Goal: Task Accomplishment & Management: Use online tool/utility

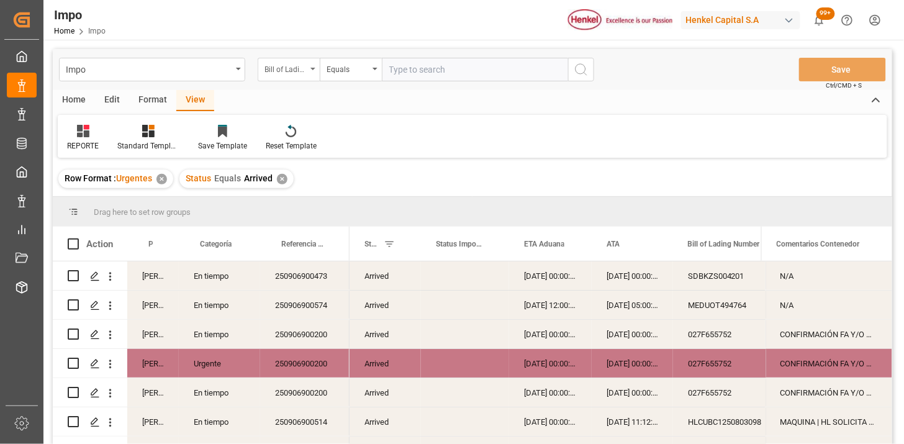
click at [307, 75] on div "Bill of Lading Number" at bounding box center [289, 70] width 62 height 24
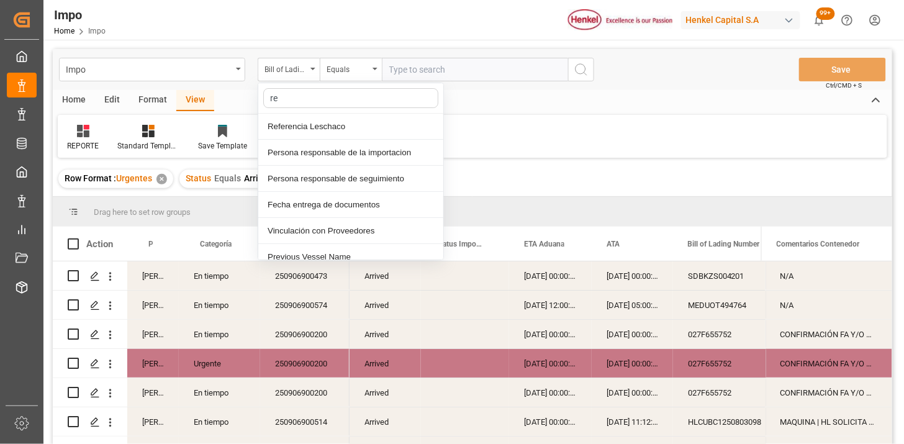
type input "ref"
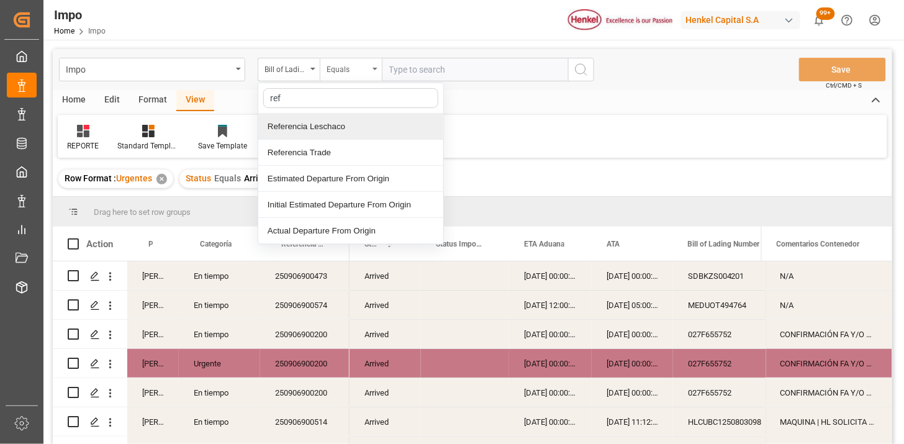
drag, startPoint x: 325, startPoint y: 132, endPoint x: 363, endPoint y: 73, distance: 70.1
click at [329, 127] on div "Referencia Leschaco" at bounding box center [350, 127] width 185 height 26
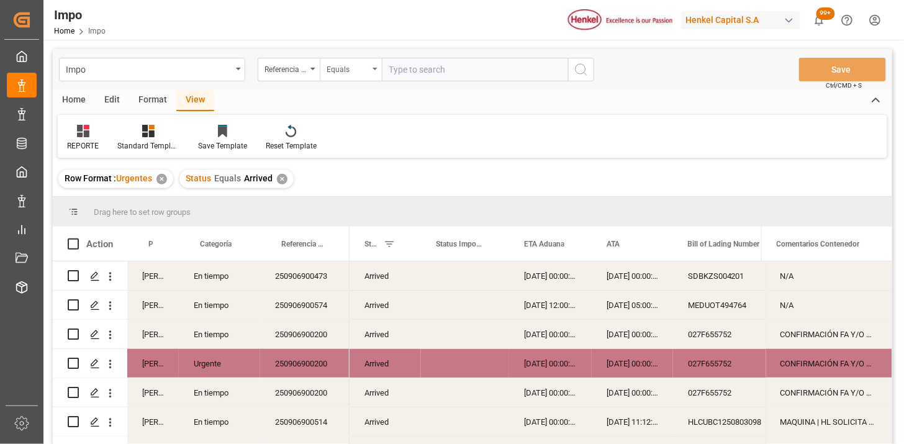
click at [363, 66] on div "Equals" at bounding box center [348, 68] width 42 height 14
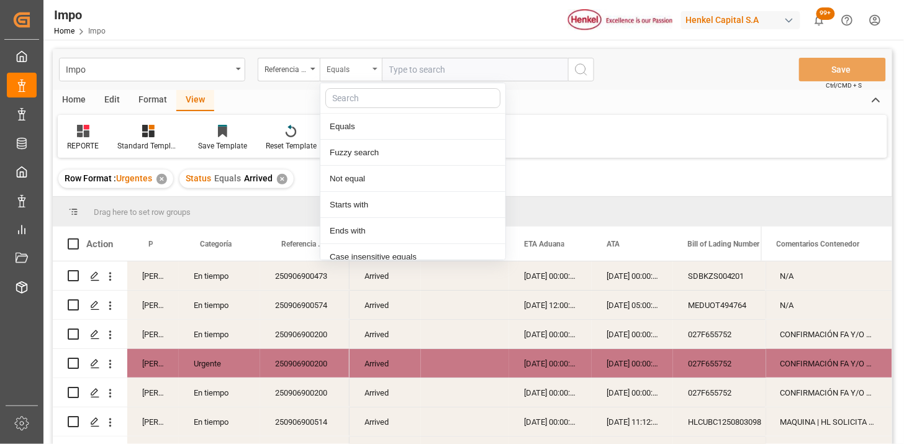
scroll to position [62, 0]
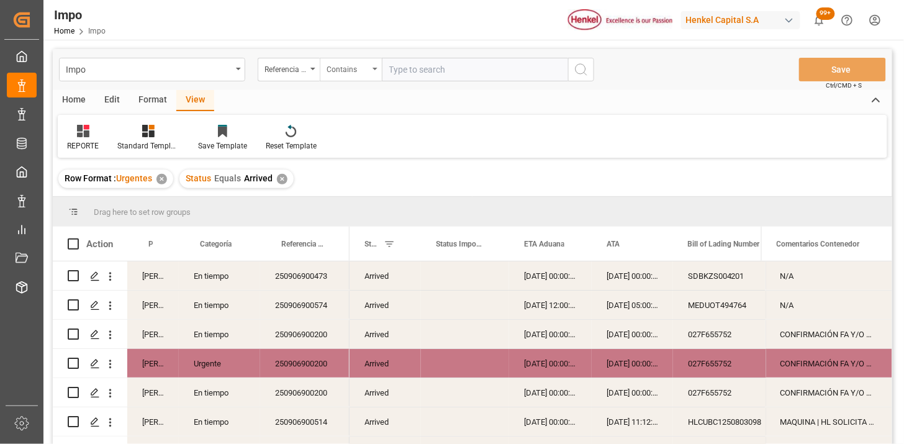
paste input "250906900511 250906900574"
type input "250906900511,250906900574"
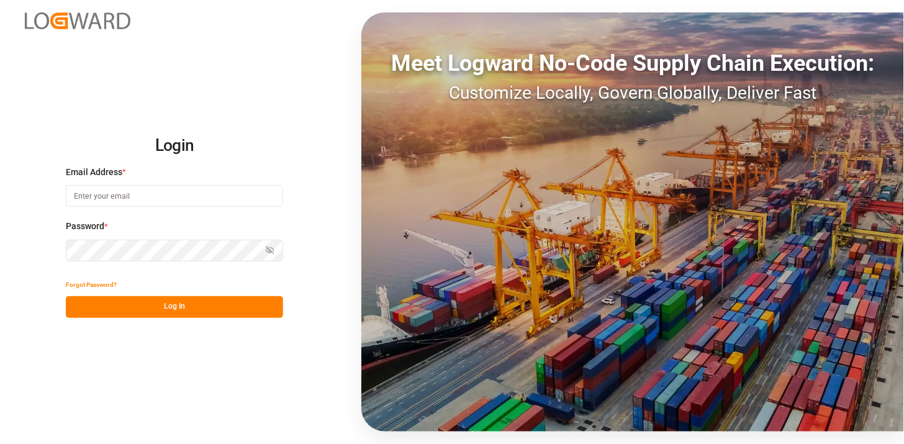
type input "[PERSON_NAME][EMAIL_ADDRESS][PERSON_NAME][DOMAIN_NAME]"
click at [113, 311] on button "Log In" at bounding box center [174, 307] width 217 height 22
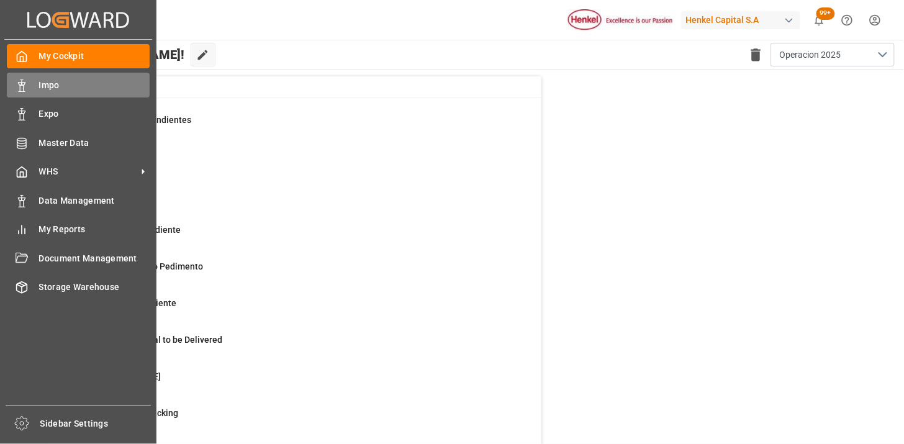
click at [25, 83] on icon at bounding box center [22, 86] width 12 height 12
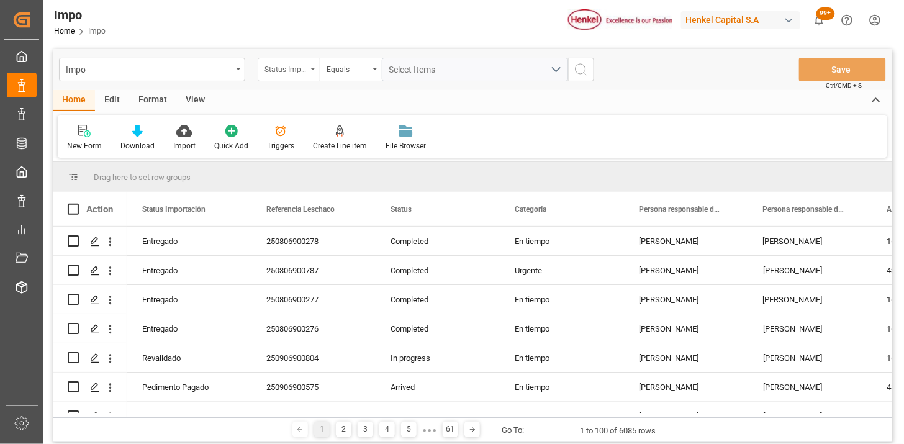
click at [304, 73] on div "Status Importación" at bounding box center [286, 68] width 42 height 14
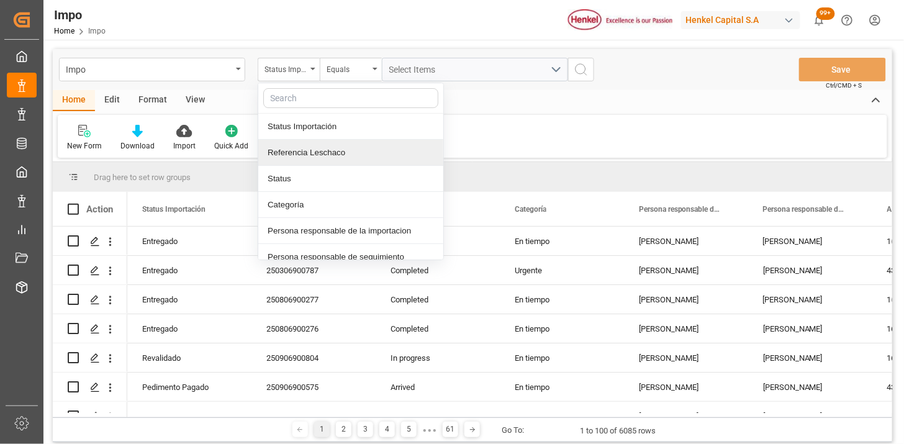
click at [308, 147] on div "Referencia Leschaco" at bounding box center [350, 153] width 185 height 26
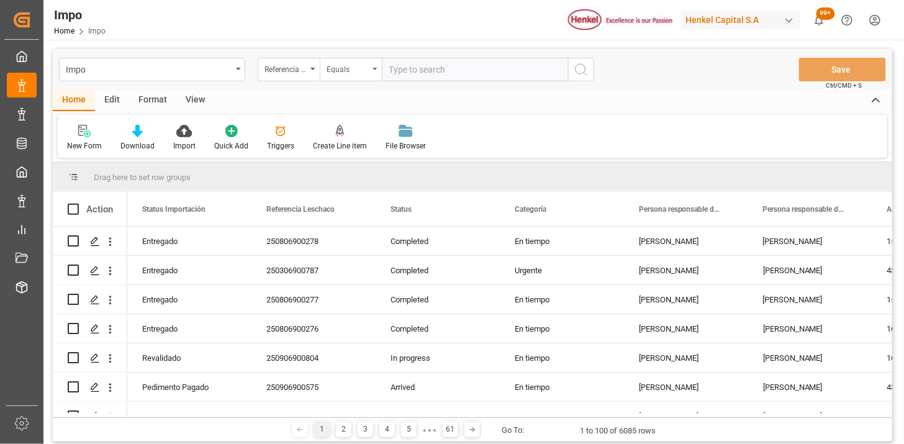
click at [358, 73] on div "Equals" at bounding box center [348, 68] width 42 height 14
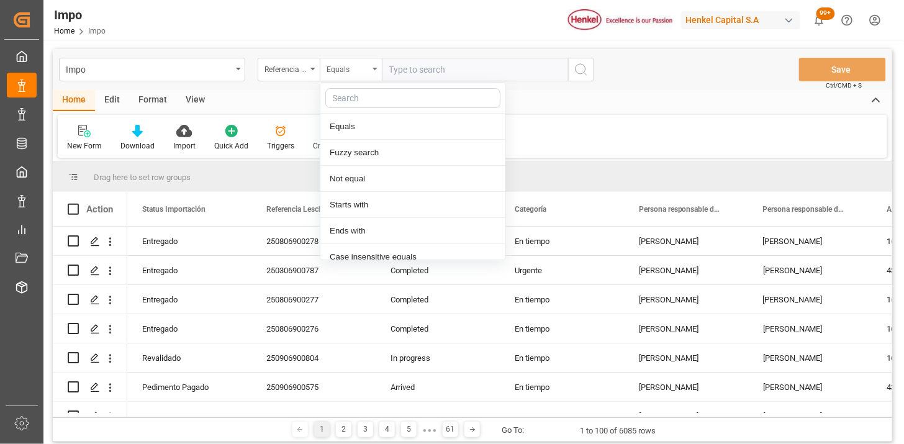
scroll to position [62, 0]
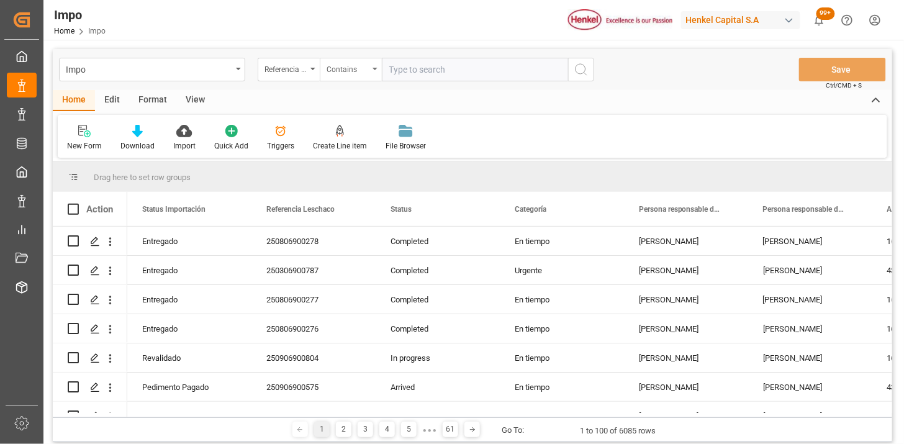
paste input "250906900511 250906900574"
type input "250906900511,250906900574"
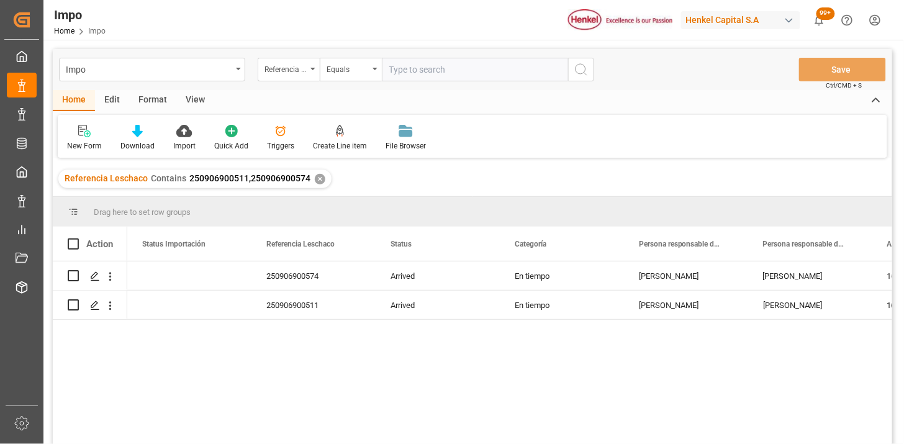
click at [200, 102] on div "View" at bounding box center [195, 100] width 38 height 21
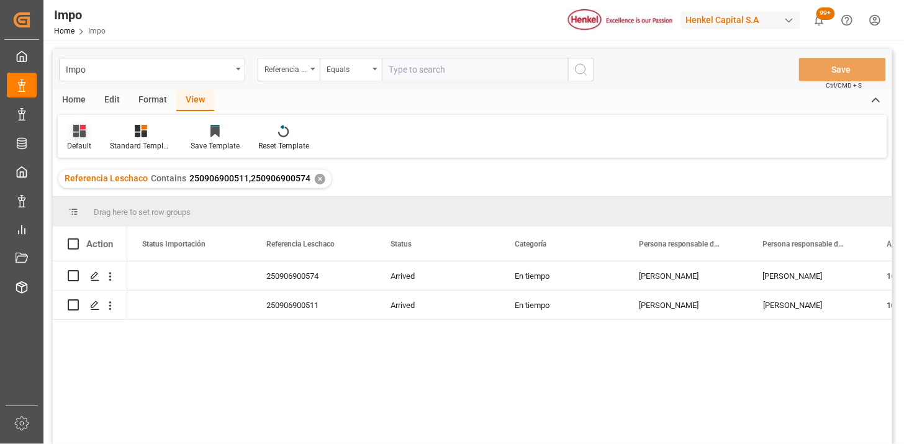
click at [77, 135] on icon at bounding box center [79, 131] width 12 height 12
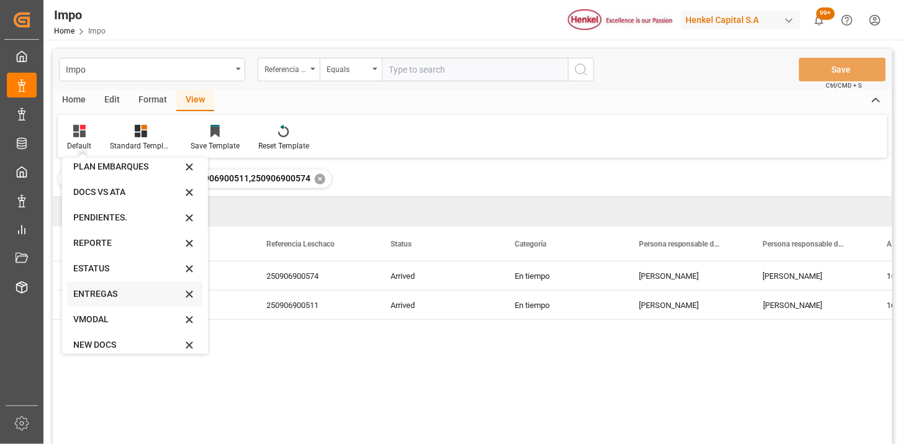
scroll to position [68, 0]
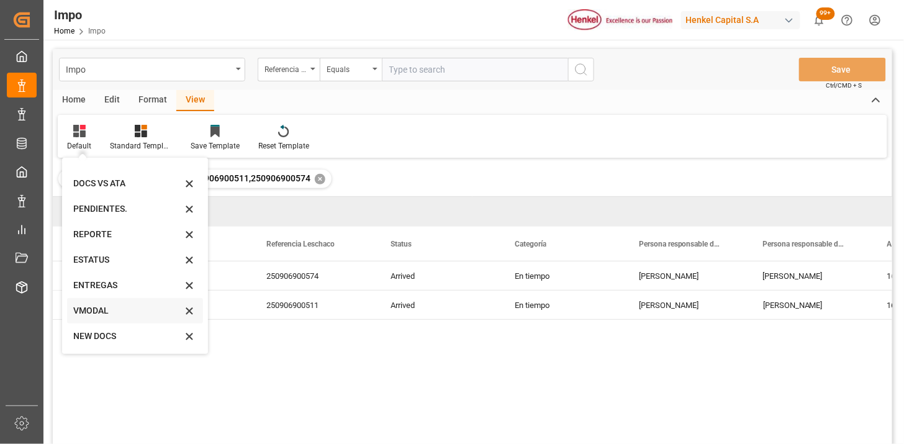
click at [109, 312] on div "VMODAL" at bounding box center [127, 310] width 109 height 13
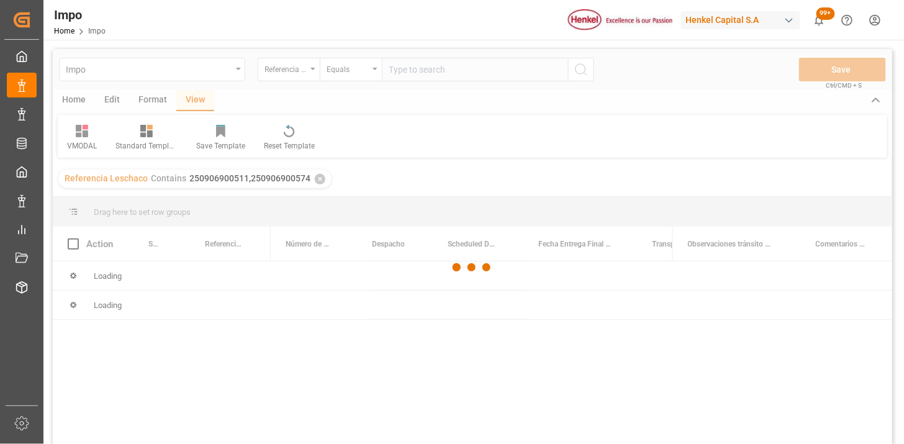
scroll to position [69, 0]
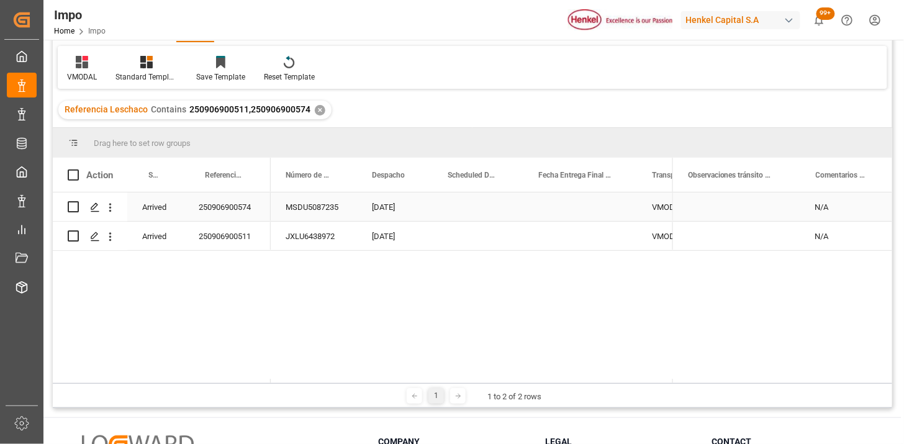
click at [299, 203] on div "MSDU5087235" at bounding box center [314, 207] width 86 height 29
click at [470, 209] on div "Press SPACE to select this row." at bounding box center [478, 207] width 91 height 29
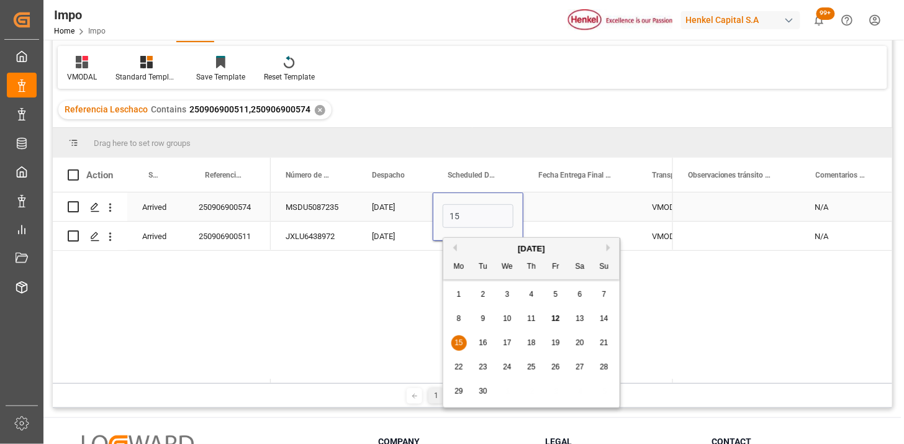
type input "[DATE]"
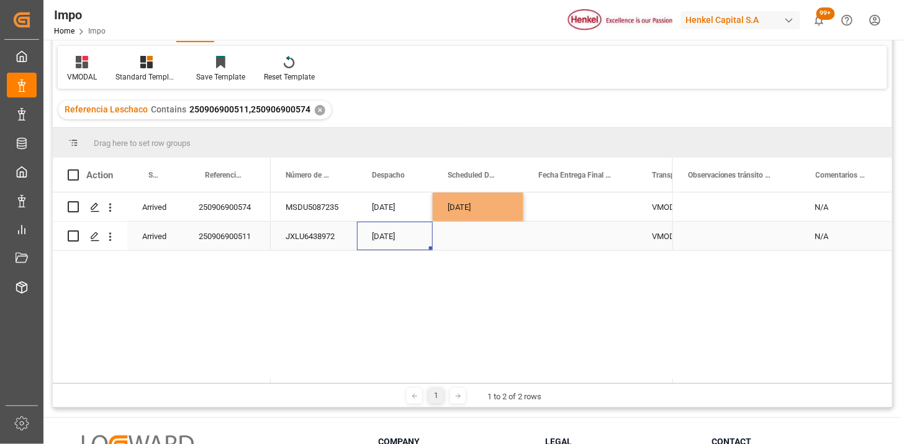
click at [387, 222] on div "[DATE]" at bounding box center [395, 236] width 76 height 29
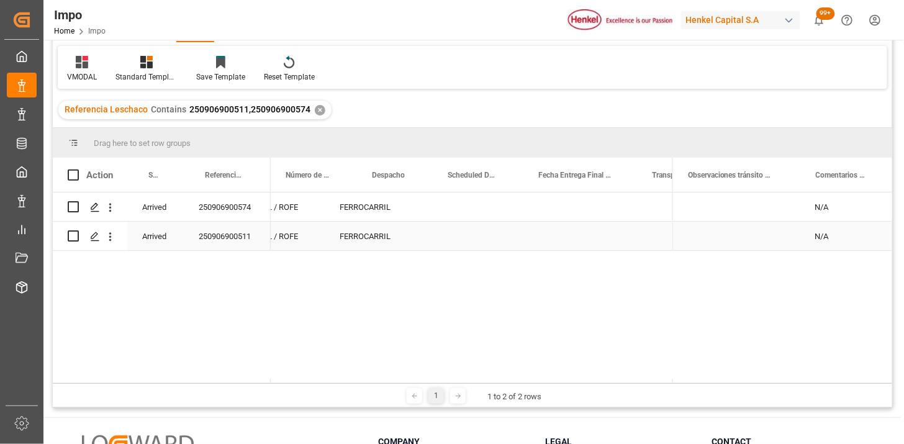
scroll to position [0, 0]
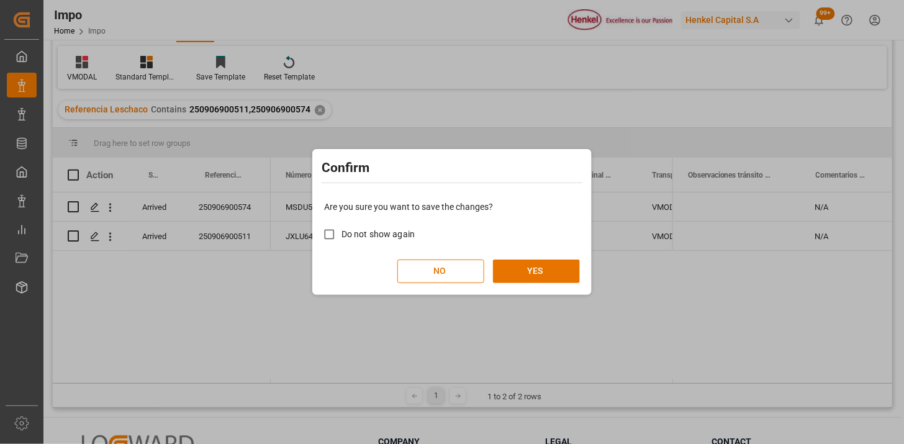
drag, startPoint x: 398, startPoint y: 232, endPoint x: 420, endPoint y: 252, distance: 29.5
click at [398, 234] on span "Do not show again" at bounding box center [378, 234] width 73 height 10
click at [342, 234] on input "Do not show again" at bounding box center [329, 234] width 24 height 24
checkbox input "true"
click at [511, 271] on button "YES" at bounding box center [536, 272] width 87 height 24
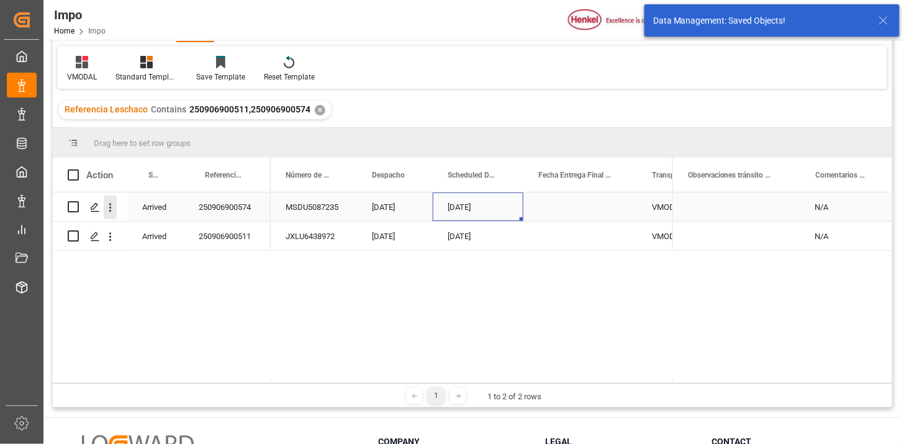
click at [110, 206] on icon "open menu" at bounding box center [110, 207] width 2 height 9
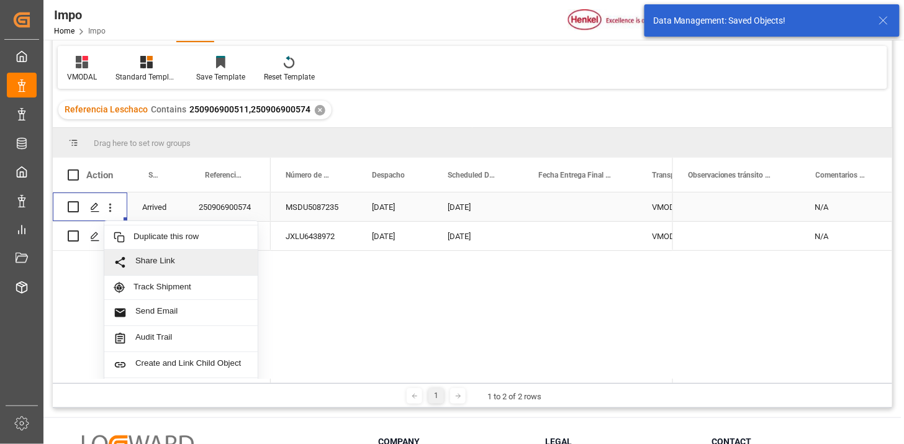
scroll to position [27, 0]
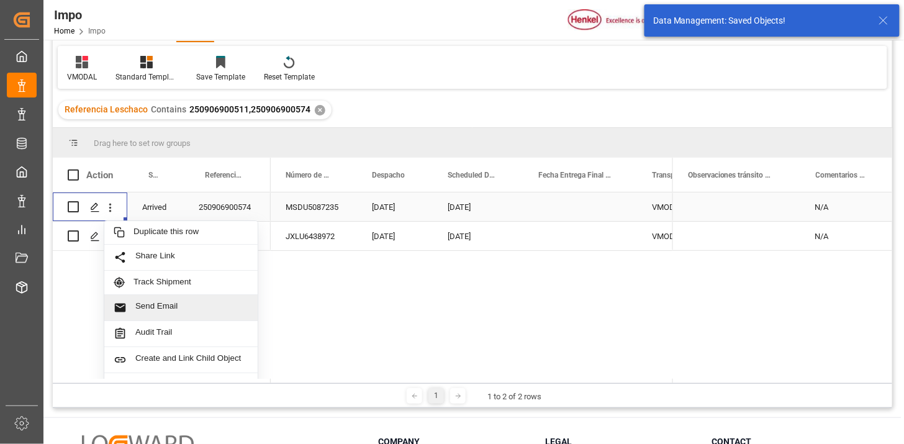
drag, startPoint x: 154, startPoint y: 301, endPoint x: 188, endPoint y: 306, distance: 33.9
click at [157, 301] on span "Send Email" at bounding box center [191, 307] width 113 height 13
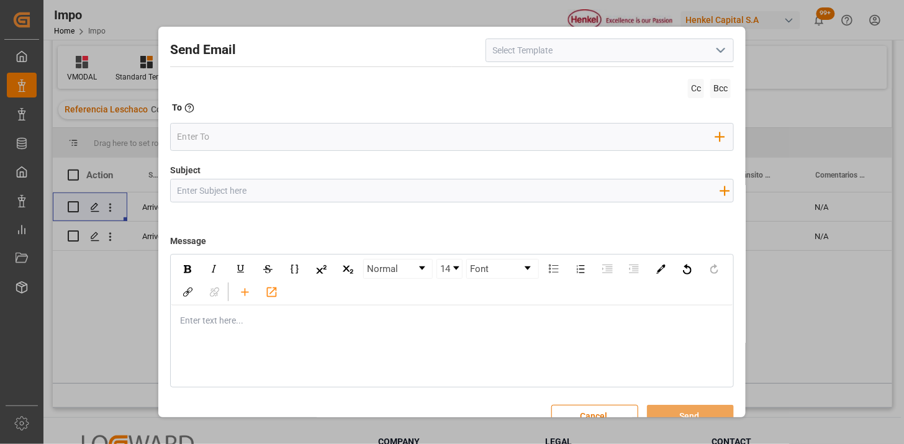
click at [714, 52] on icon "open menu" at bounding box center [721, 50] width 15 height 15
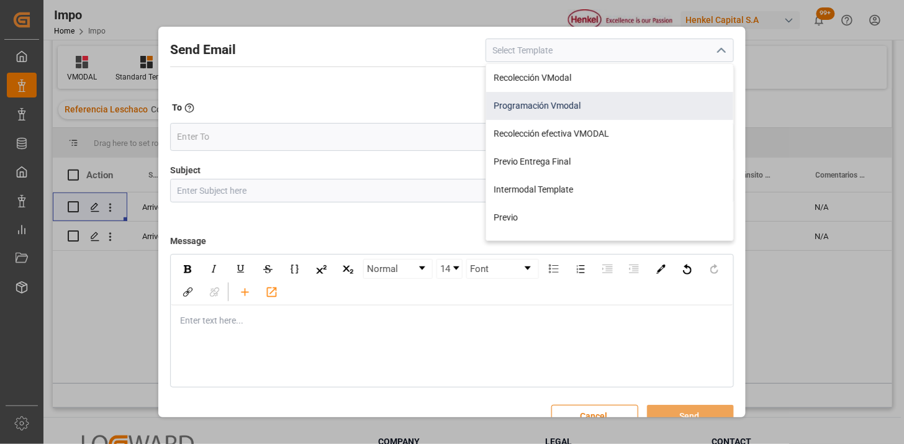
click at [593, 108] on div "Programación Vmodal" at bounding box center [609, 106] width 247 height 28
type input "Programación Vmodal"
type input "PROGRAMACIÓN CARGA {{scheduledDeliveryDate}} || OC {{customerpoDerived}} || {{f…"
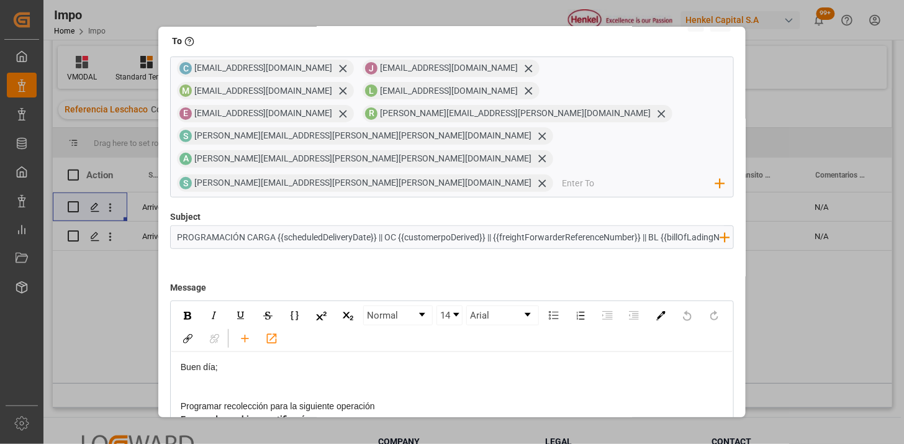
scroll to position [0, 0]
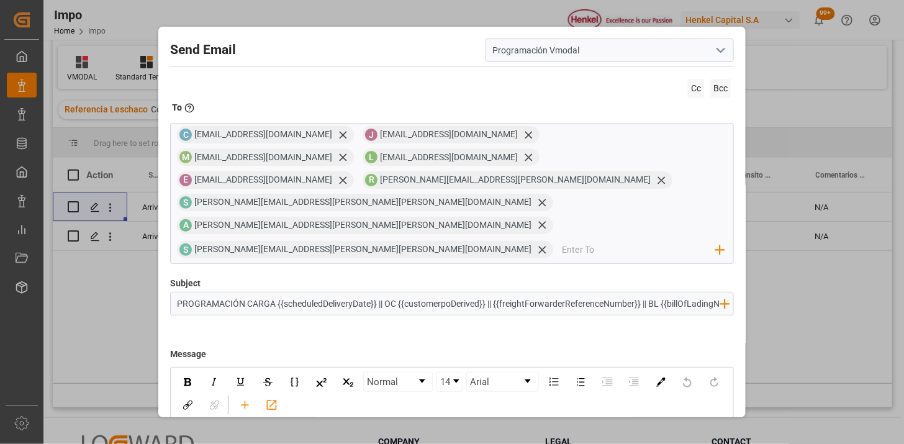
drag, startPoint x: 691, startPoint y: 89, endPoint x: 686, endPoint y: 94, distance: 6.6
click at [690, 91] on span "Cc" at bounding box center [696, 88] width 16 height 19
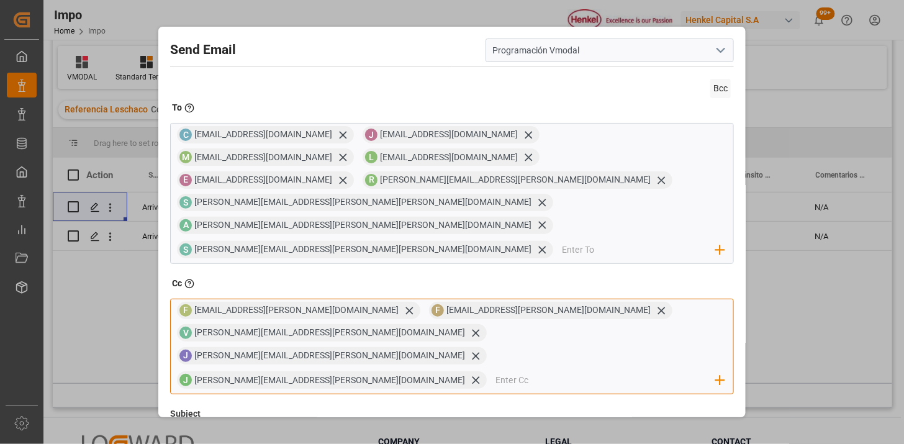
click at [526, 371] on input "email" at bounding box center [606, 380] width 221 height 19
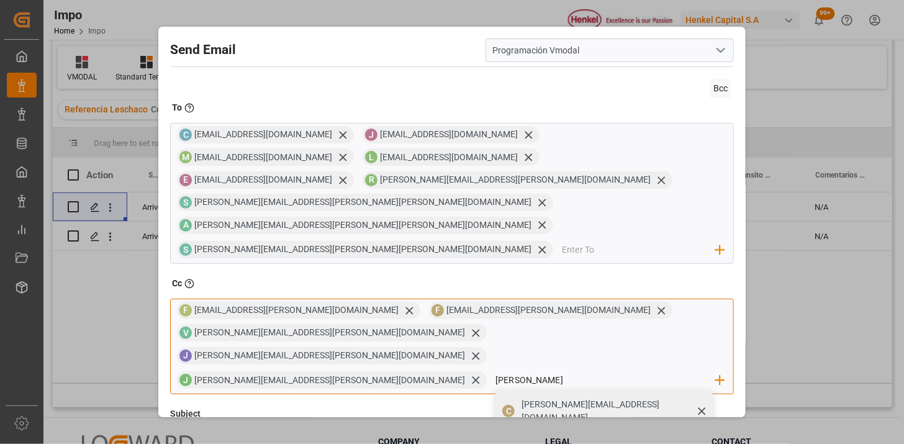
type input "[PERSON_NAME]"
click at [529, 398] on span "[PERSON_NAME][EMAIL_ADDRESS][DOMAIN_NAME]" at bounding box center [613, 411] width 183 height 26
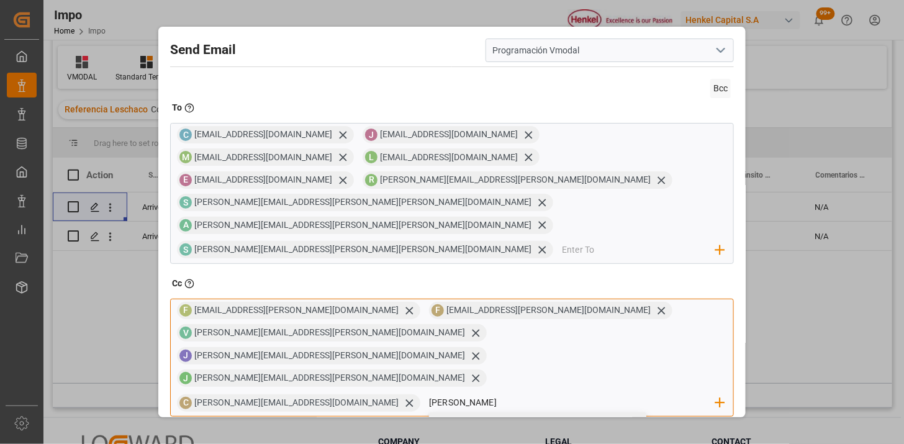
type input "[PERSON_NAME]"
click at [440, 429] on span "C" at bounding box center [443, 434] width 6 height 10
type input "[PERSON_NAME][DOMAIN_NAME]"
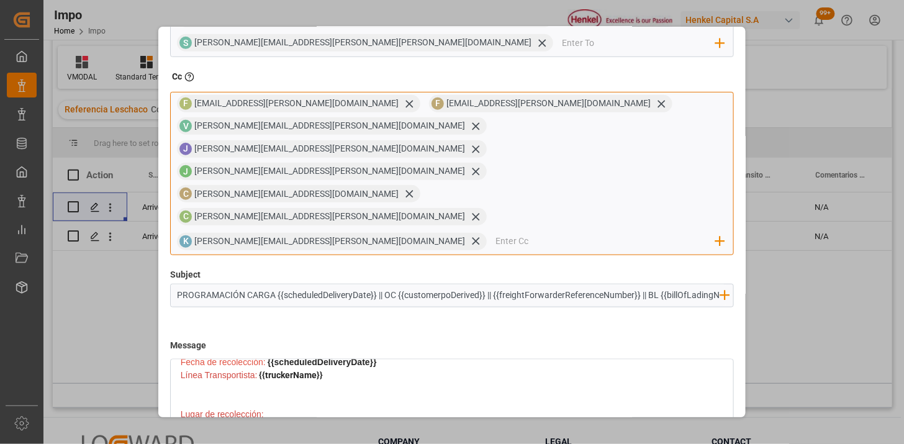
scroll to position [465, 0]
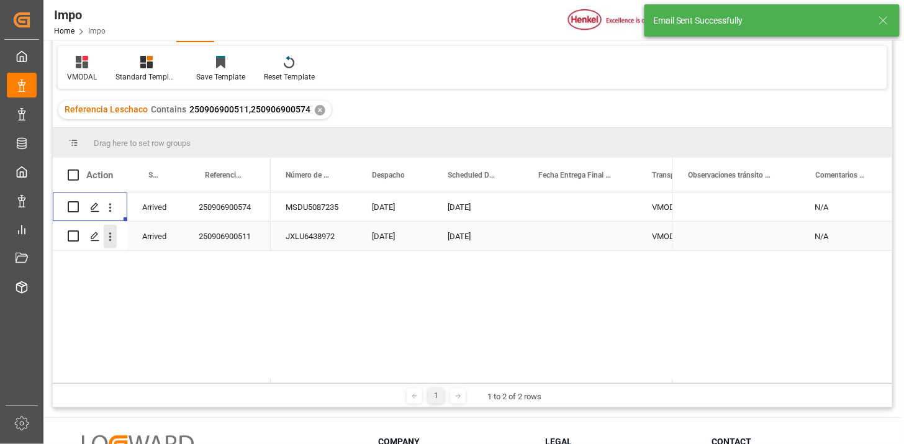
click at [114, 242] on icon "open menu" at bounding box center [110, 236] width 13 height 13
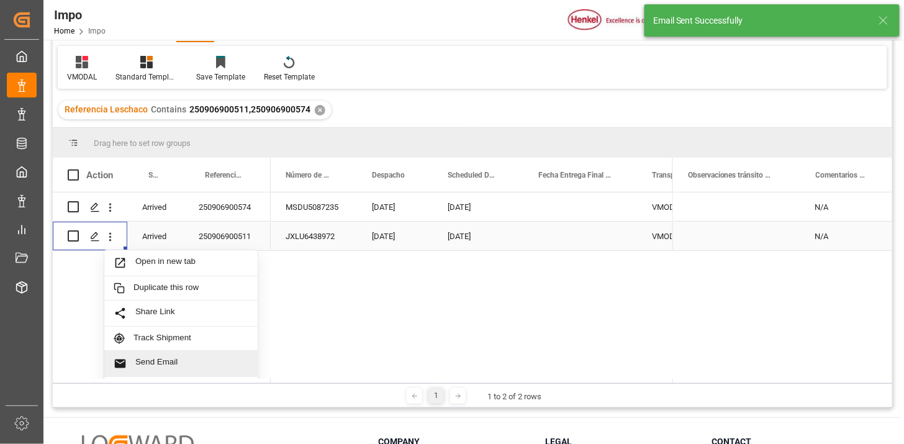
click at [163, 361] on span "Send Email" at bounding box center [191, 363] width 113 height 13
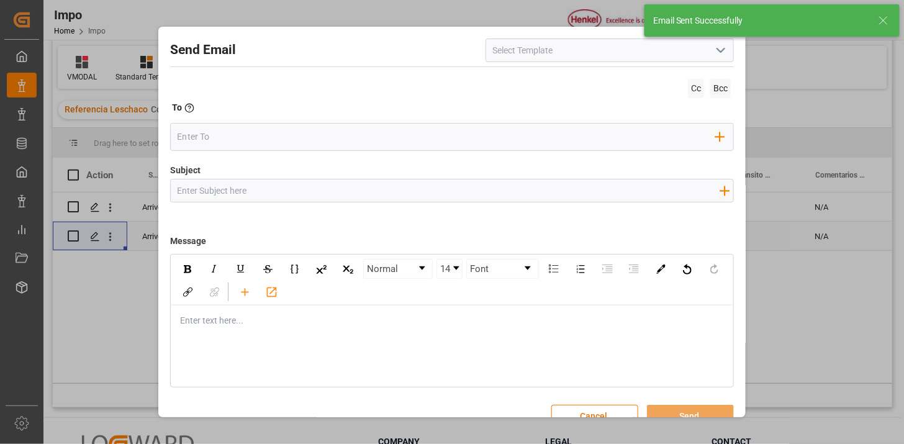
click at [719, 53] on icon "open menu" at bounding box center [721, 50] width 15 height 15
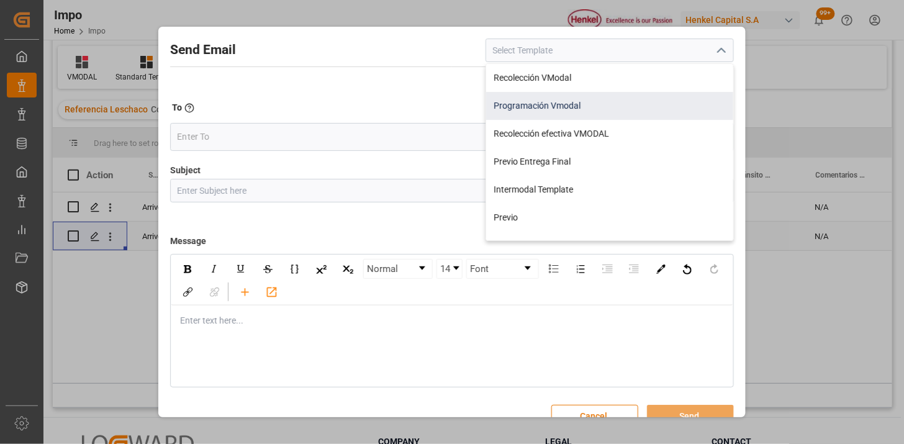
click at [607, 97] on div "Programación Vmodal" at bounding box center [609, 106] width 247 height 28
type input "Programación Vmodal"
type input "PROGRAMACIÓN CARGA {{scheduledDeliveryDate}} || OC {{customerpoDerived}} || {{f…"
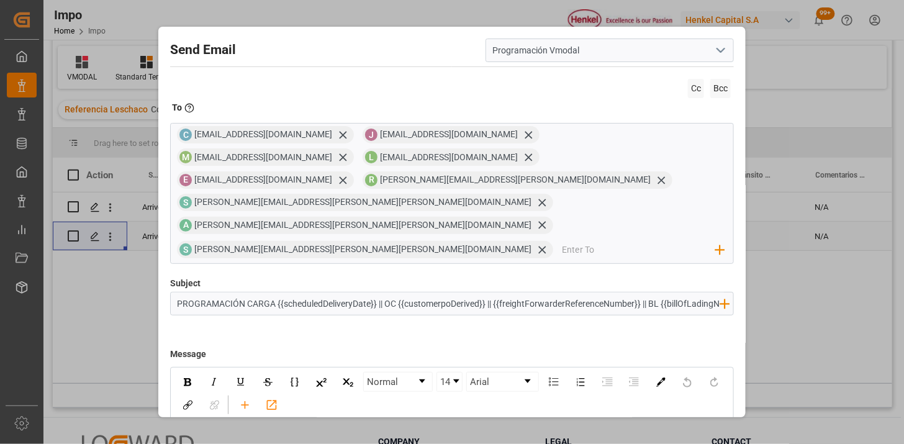
drag, startPoint x: 693, startPoint y: 84, endPoint x: 647, endPoint y: 99, distance: 47.9
click at [693, 84] on span "Cc" at bounding box center [696, 88] width 16 height 19
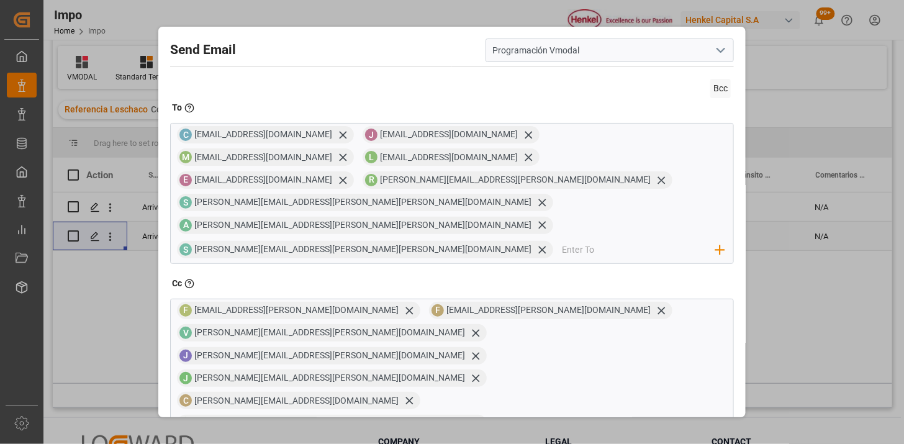
scroll to position [225, 0]
